Goal: Task Accomplishment & Management: Use online tool/utility

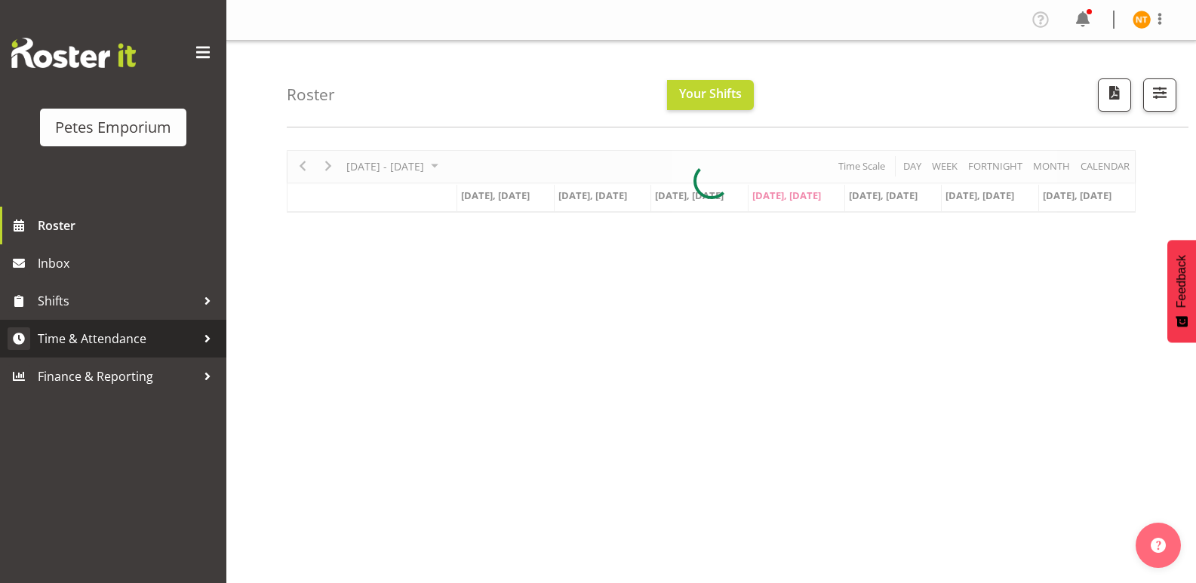
click at [85, 336] on span "Time & Attendance" at bounding box center [117, 338] width 158 height 23
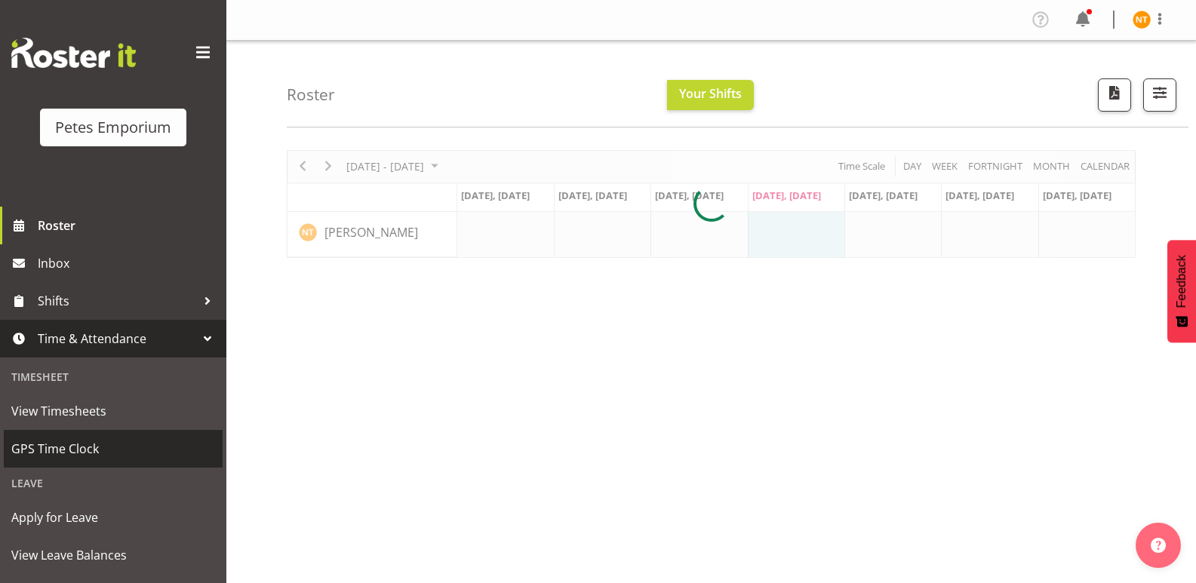
click at [56, 444] on span "GPS Time Clock" at bounding box center [113, 449] width 204 height 23
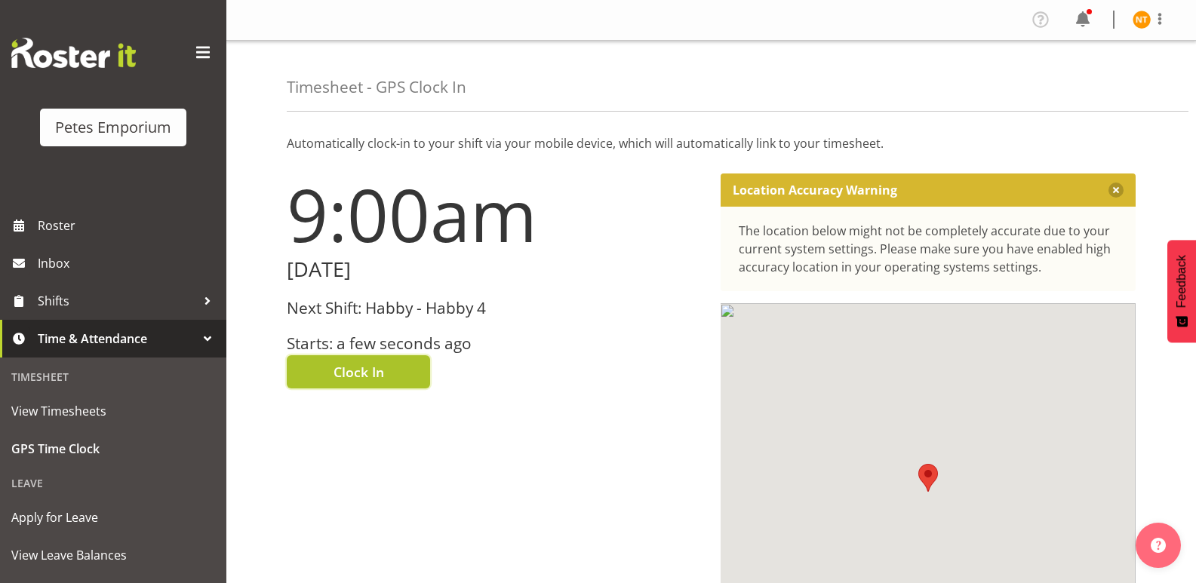
click at [363, 367] on span "Clock In" at bounding box center [359, 372] width 51 height 20
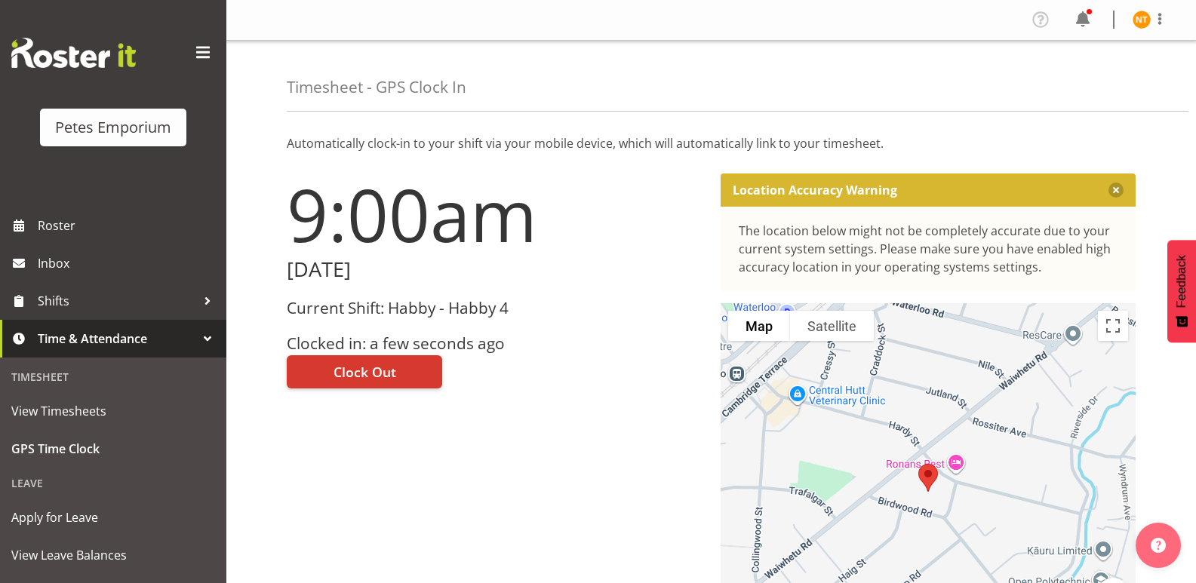
click at [1141, 20] on img at bounding box center [1142, 20] width 18 height 18
click at [1067, 83] on link "Log Out" at bounding box center [1096, 79] width 145 height 27
